Goal: Task Accomplishment & Management: Use online tool/utility

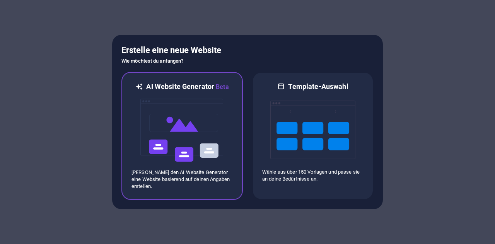
click at [205, 91] on h6 "AI Website Generator Beta" at bounding box center [187, 87] width 82 height 10
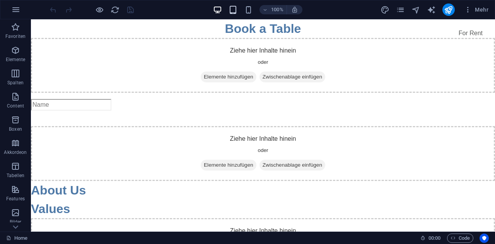
click at [233, 8] on icon "button" at bounding box center [233, 9] width 9 height 9
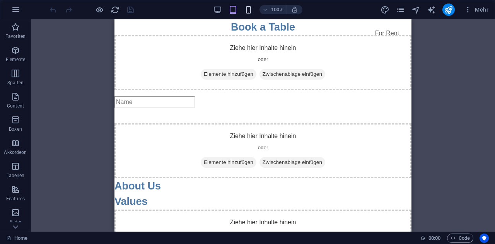
click at [252, 9] on icon "button" at bounding box center [248, 9] width 9 height 9
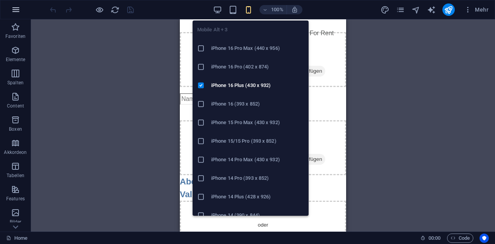
click at [12, 6] on icon "button" at bounding box center [15, 9] width 9 height 9
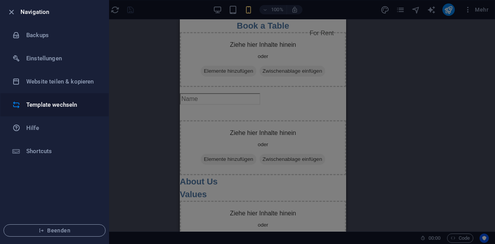
click at [64, 105] on h6 "Template wechseln" at bounding box center [62, 104] width 72 height 9
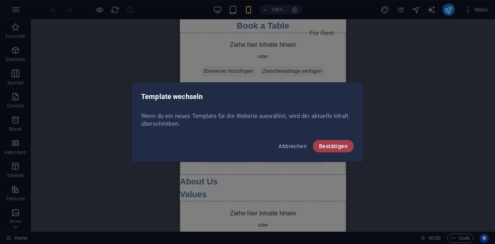
click at [341, 149] on span "Bestätigen" at bounding box center [333, 146] width 29 height 6
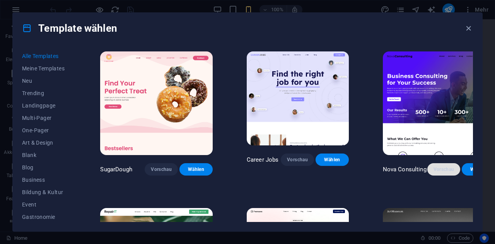
click at [434, 166] on span "Vorschau" at bounding box center [444, 169] width 21 height 6
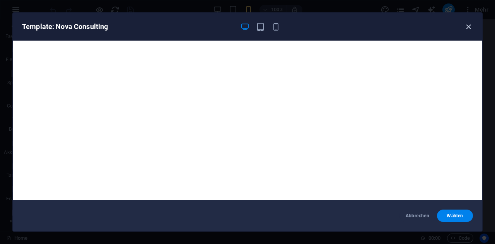
click at [471, 27] on icon "button" at bounding box center [468, 26] width 9 height 9
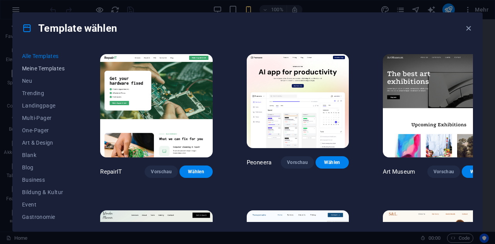
scroll to position [158, 0]
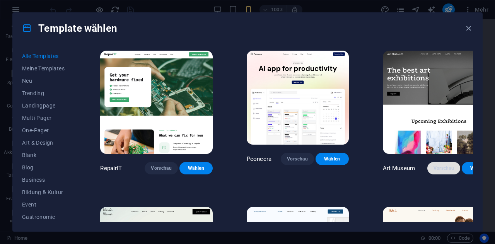
click at [434, 165] on span "Vorschau" at bounding box center [444, 168] width 21 height 6
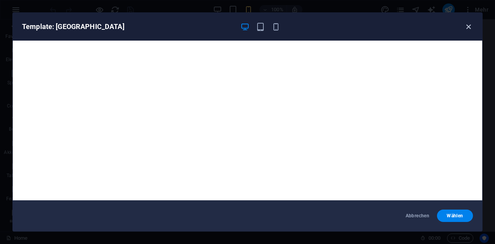
click at [466, 26] on icon "button" at bounding box center [468, 26] width 9 height 9
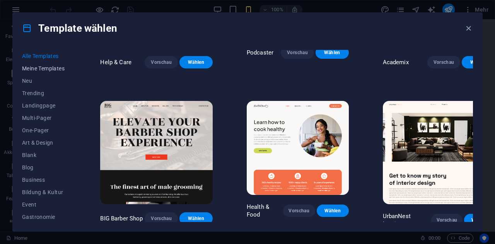
scroll to position [736, 0]
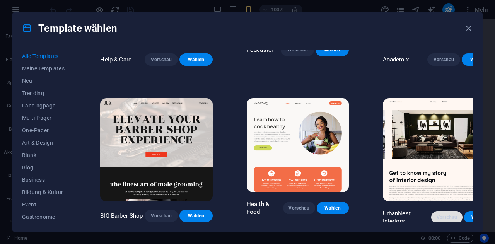
click at [438, 214] on span "Vorschau" at bounding box center [447, 217] width 19 height 6
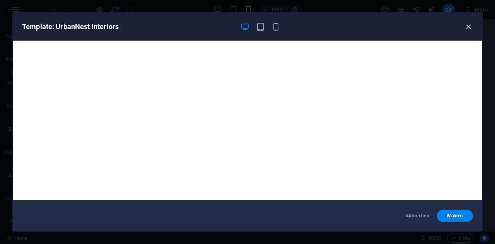
click at [472, 27] on icon "button" at bounding box center [468, 26] width 9 height 9
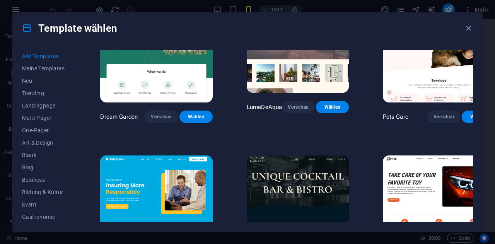
scroll to position [1311, 0]
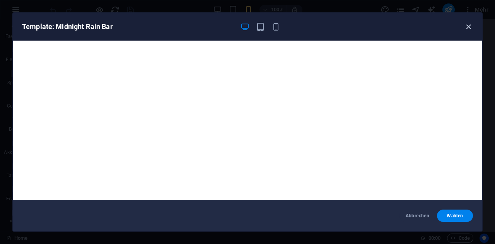
click at [469, 25] on icon "button" at bounding box center [468, 26] width 9 height 9
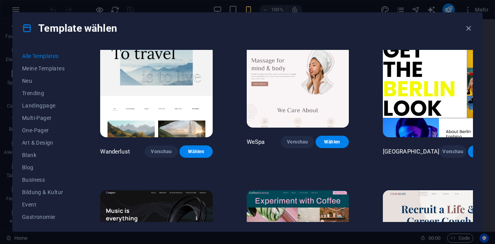
scroll to position [1759, 0]
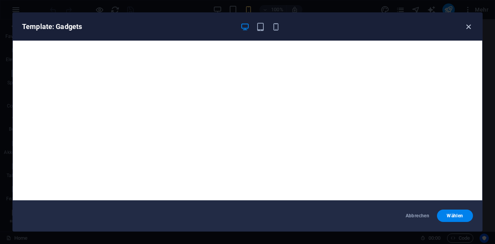
click at [468, 29] on icon "button" at bounding box center [468, 26] width 9 height 9
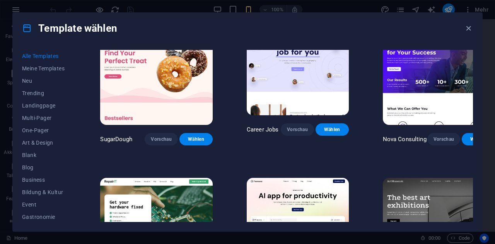
scroll to position [0, 0]
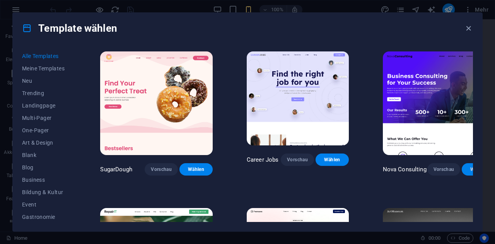
click at [468, 166] on span "Wählen" at bounding box center [478, 169] width 21 height 6
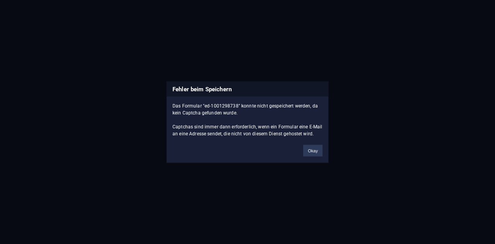
scroll to position [4603, 0]
click at [313, 150] on button "Okay" at bounding box center [312, 151] width 19 height 12
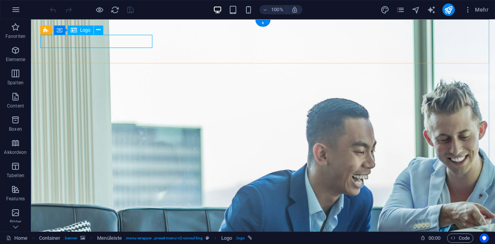
select select "px"
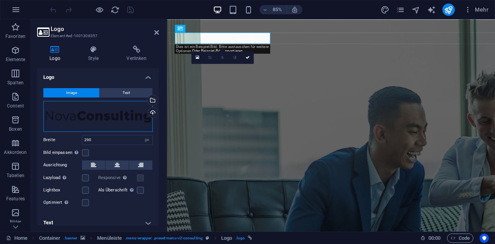
click at [130, 119] on div "Ziehe Dateien zum Hochladen hierher oder klicke hier, um aus Dateien oder koste…" at bounding box center [98, 116] width 110 height 31
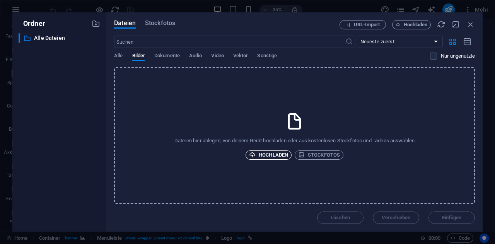
click at [278, 157] on span "Hochladen" at bounding box center [268, 155] width 39 height 9
click at [55, 41] on p "Alle Dateien" at bounding box center [60, 38] width 52 height 9
click at [170, 55] on span "Dokumente" at bounding box center [167, 56] width 26 height 11
click at [473, 26] on icon "button" at bounding box center [471, 24] width 9 height 9
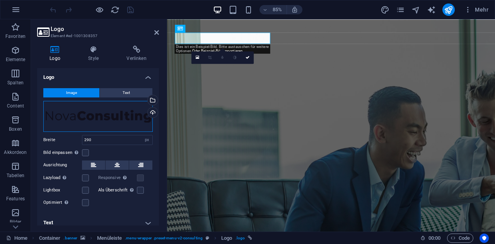
click at [117, 110] on div "Ziehe Dateien zum Hochladen hierher oder klicke hier, um aus Dateien oder koste…" at bounding box center [98, 116] width 110 height 31
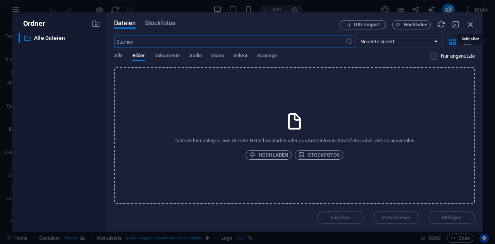
click at [472, 26] on icon "button" at bounding box center [471, 24] width 9 height 9
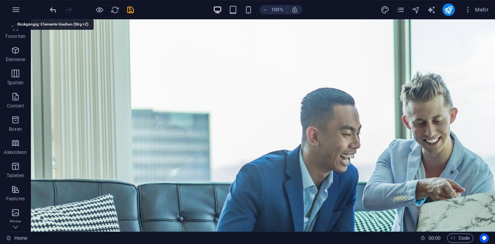
click at [54, 11] on icon "undo" at bounding box center [53, 9] width 9 height 9
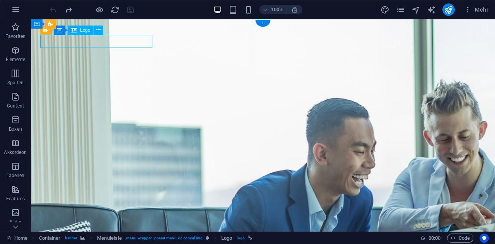
select select "px"
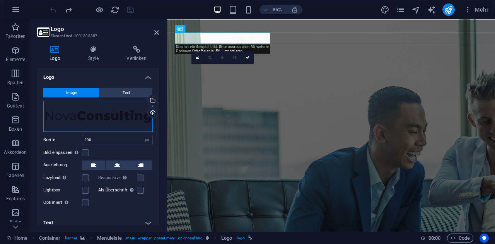
click at [58, 114] on div "Ziehe Dateien zum Hochladen hierher oder klicke hier, um aus Dateien oder koste…" at bounding box center [98, 116] width 110 height 31
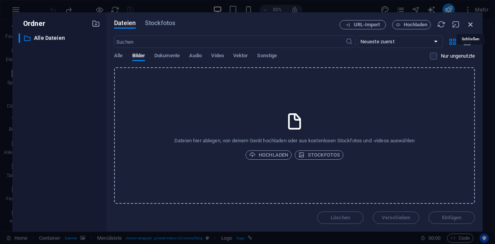
click at [471, 23] on icon "button" at bounding box center [471, 24] width 9 height 9
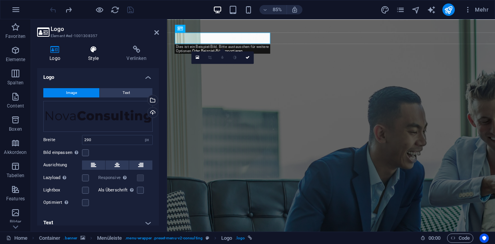
click at [95, 51] on icon at bounding box center [93, 50] width 35 height 8
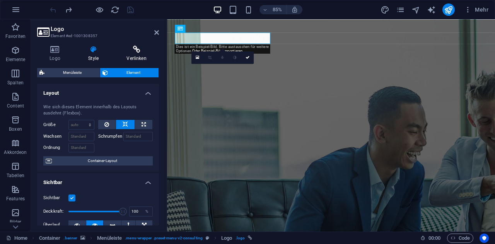
click at [138, 54] on h4 "Verlinken" at bounding box center [136, 54] width 45 height 16
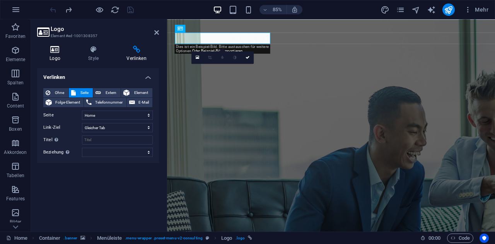
click at [48, 56] on h4 "Logo" at bounding box center [56, 54] width 39 height 16
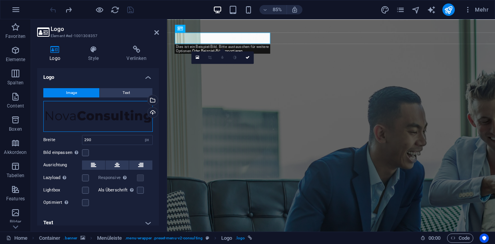
click at [119, 124] on div "Ziehe Dateien zum Hochladen hierher oder klicke hier, um aus Dateien oder koste…" at bounding box center [98, 116] width 110 height 31
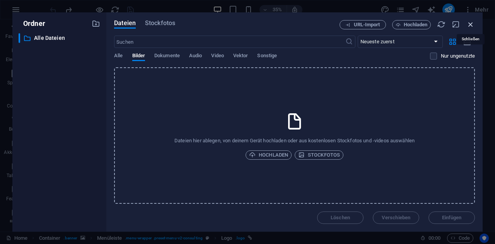
click at [475, 22] on icon "button" at bounding box center [471, 24] width 9 height 9
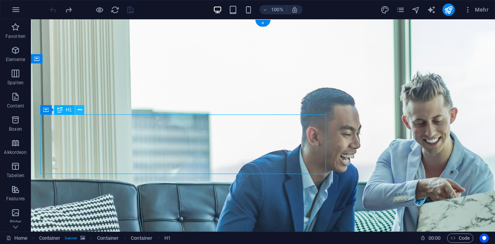
click at [81, 109] on icon at bounding box center [80, 110] width 4 height 8
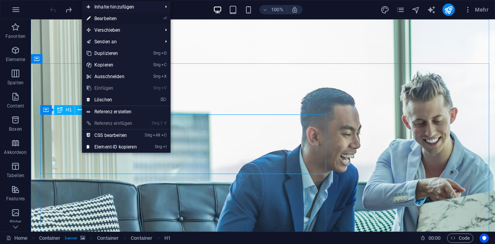
click at [117, 20] on link "⏎ Bearbeiten" at bounding box center [112, 19] width 60 height 12
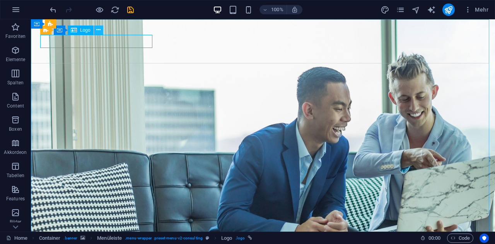
click at [100, 30] on icon at bounding box center [98, 30] width 4 height 8
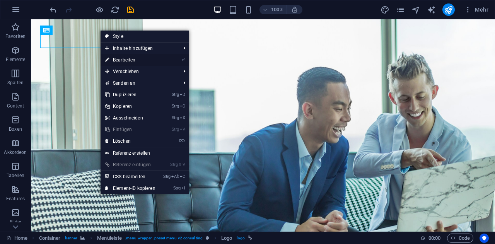
click at [131, 61] on link "⏎ Bearbeiten" at bounding box center [131, 60] width 60 height 12
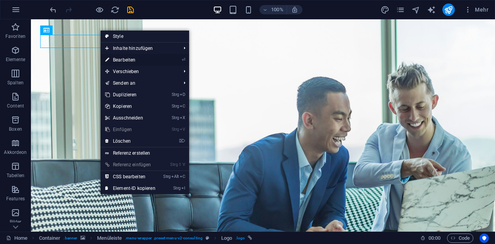
select select "px"
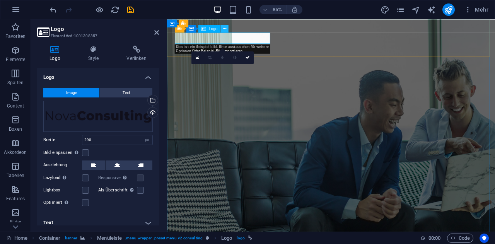
click at [225, 26] on icon at bounding box center [224, 28] width 3 height 7
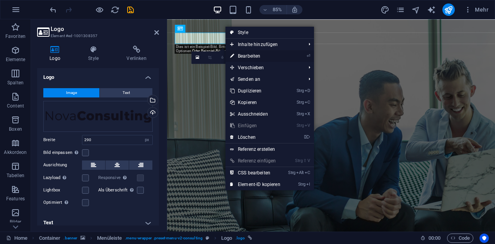
click at [242, 55] on link "⏎ Bearbeiten" at bounding box center [256, 56] width 60 height 12
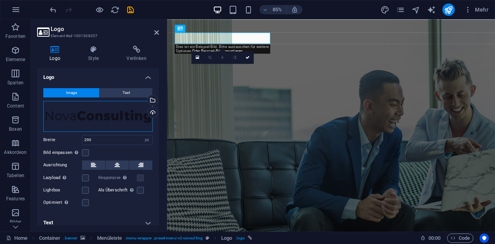
click at [128, 117] on div "Ziehe Dateien zum Hochladen hierher oder klicke hier, um aus Dateien oder koste…" at bounding box center [98, 116] width 110 height 31
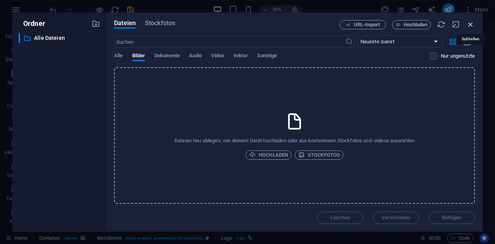
click at [470, 25] on icon "button" at bounding box center [471, 24] width 9 height 9
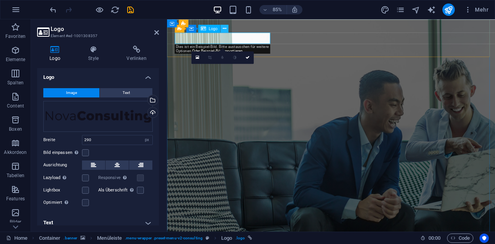
click at [226, 28] on button at bounding box center [225, 28] width 8 height 8
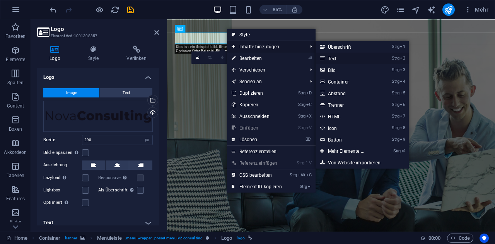
click at [334, 59] on link "Strg 2 Text" at bounding box center [348, 59] width 64 height 12
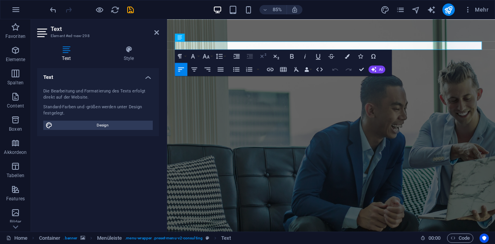
click at [266, 59] on icon "button" at bounding box center [263, 56] width 8 height 8
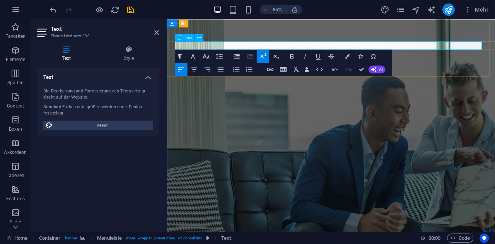
drag, startPoint x: 251, startPoint y: 50, endPoint x: 171, endPoint y: 46, distance: 80.3
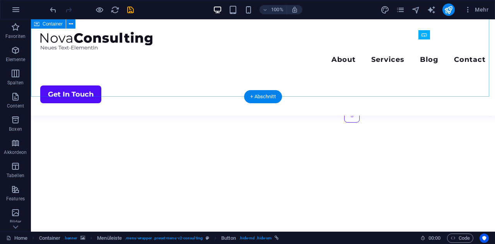
scroll to position [1856, 0]
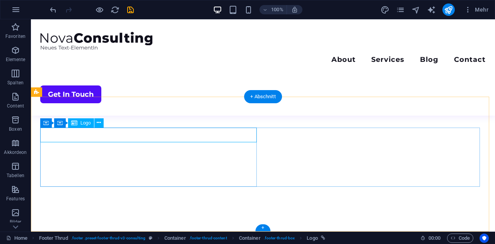
select select "px"
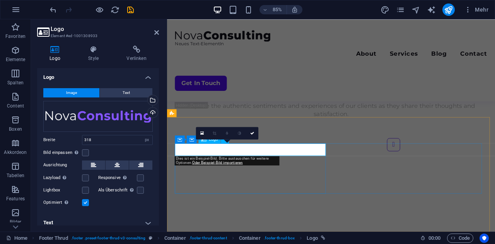
click at [141, 119] on div "Ziehe Dateien zum Hochladen hierher oder klicke hier, um aus Dateien oder koste…" at bounding box center [98, 116] width 110 height 31
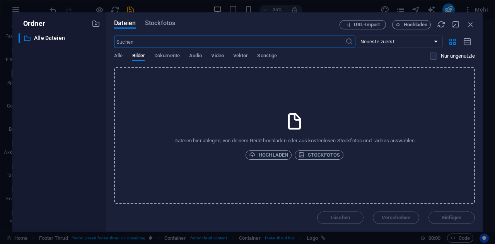
scroll to position [1851, 0]
click at [473, 26] on icon "button" at bounding box center [471, 24] width 9 height 9
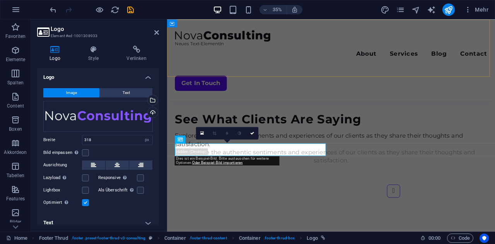
scroll to position [1906, 0]
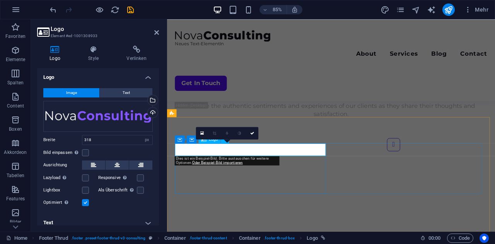
click at [223, 139] on div "0" at bounding box center [227, 133] width 63 height 12
click at [140, 120] on div "Ziehe Dateien zum Hochladen hierher oder klicke hier, um aus Dateien oder koste…" at bounding box center [98, 116] width 110 height 31
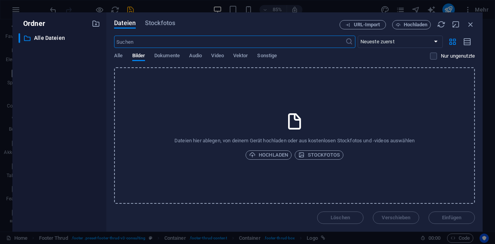
scroll to position [1851, 0]
click at [473, 22] on icon "button" at bounding box center [471, 24] width 9 height 9
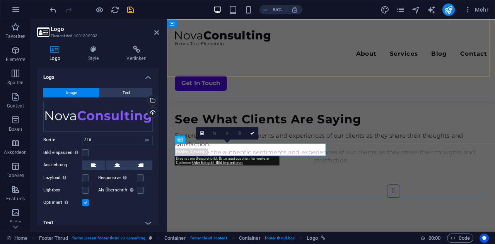
scroll to position [1906, 0]
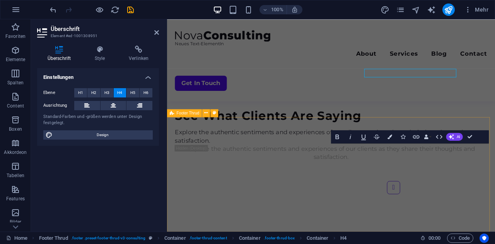
scroll to position [1906, 0]
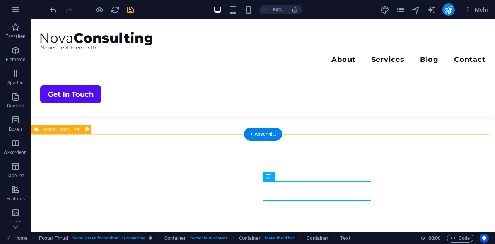
scroll to position [1818, 0]
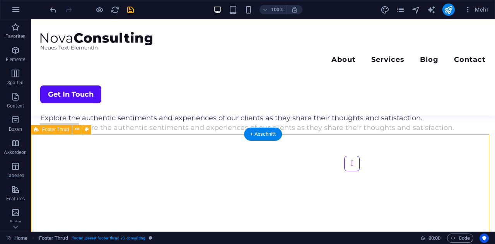
scroll to position [1906, 0]
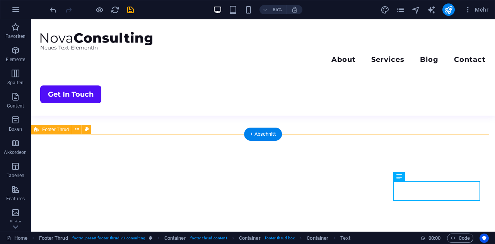
scroll to position [1818, 0]
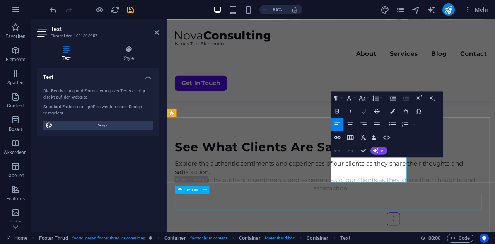
scroll to position [1906, 0]
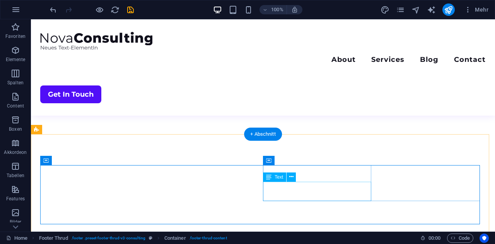
scroll to position [1818, 0]
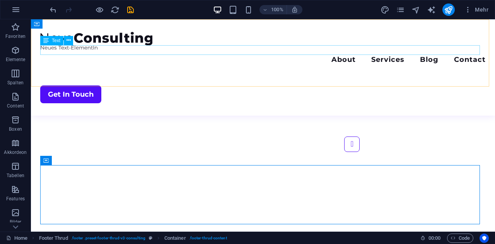
click at [82, 48] on div "Neues Text-ElementIn" at bounding box center [263, 50] width 446 height 10
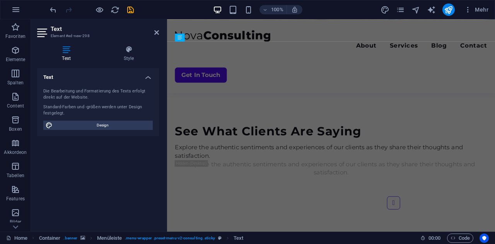
scroll to position [1906, 0]
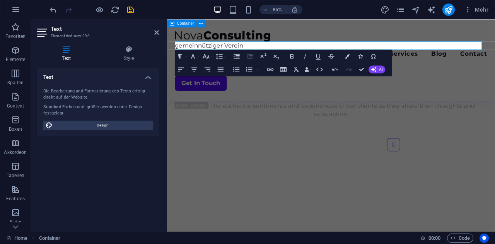
scroll to position [1603, 0]
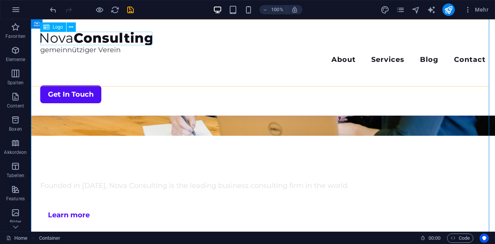
click at [141, 39] on div at bounding box center [263, 39] width 446 height 14
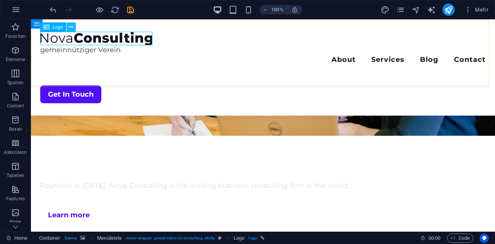
click at [72, 27] on icon at bounding box center [71, 27] width 4 height 8
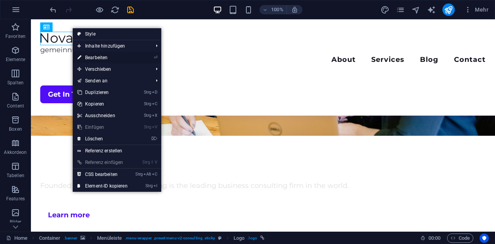
click at [94, 57] on link "⏎ Bearbeiten" at bounding box center [103, 58] width 60 height 12
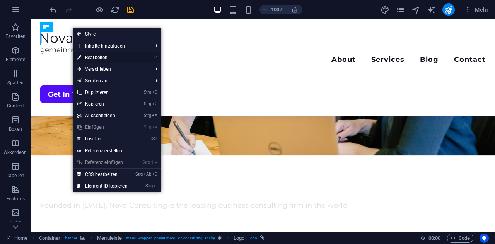
select select "px"
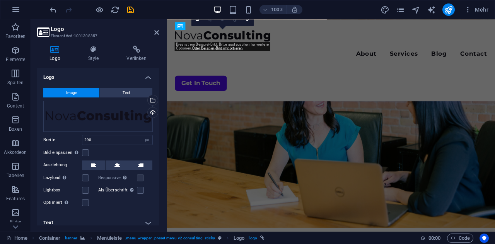
scroll to position [1691, 0]
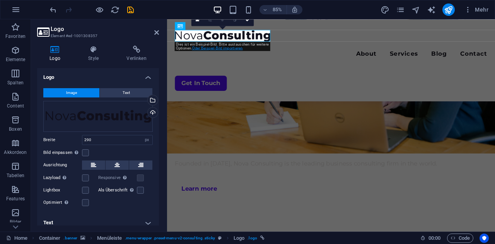
click at [211, 48] on link "Oder Beispiel-Bild importieren" at bounding box center [217, 48] width 51 height 4
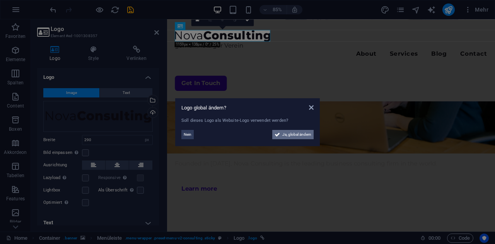
click at [293, 137] on span "Ja, global ändern" at bounding box center [297, 134] width 29 height 9
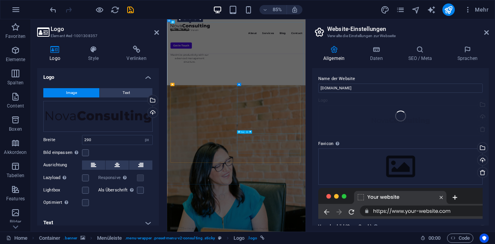
scroll to position [1851, 0]
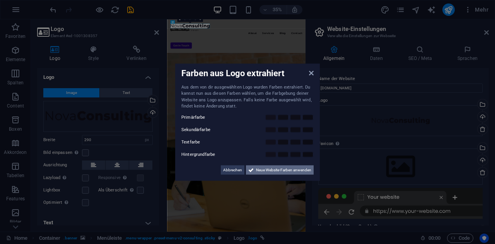
click at [260, 171] on span "Neue Website-Farben anwenden" at bounding box center [283, 169] width 55 height 9
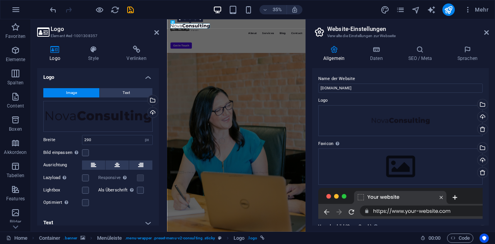
click at [327, 15] on div "35% Mehr" at bounding box center [270, 9] width 444 height 12
click at [57, 11] on icon "undo" at bounding box center [53, 9] width 9 height 9
click at [485, 35] on icon at bounding box center [487, 32] width 5 height 6
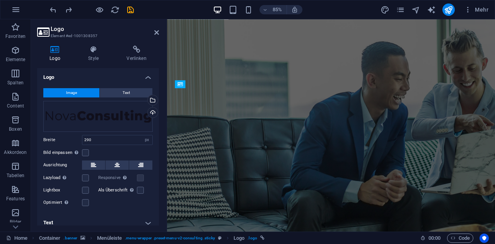
scroll to position [38, 0]
click at [157, 33] on icon at bounding box center [156, 32] width 5 height 6
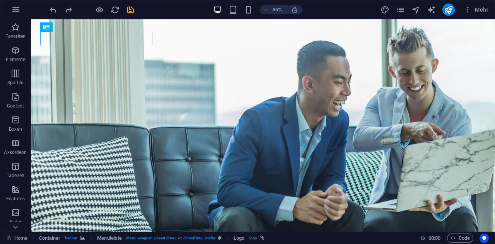
scroll to position [0, 0]
